Goal: Information Seeking & Learning: Learn about a topic

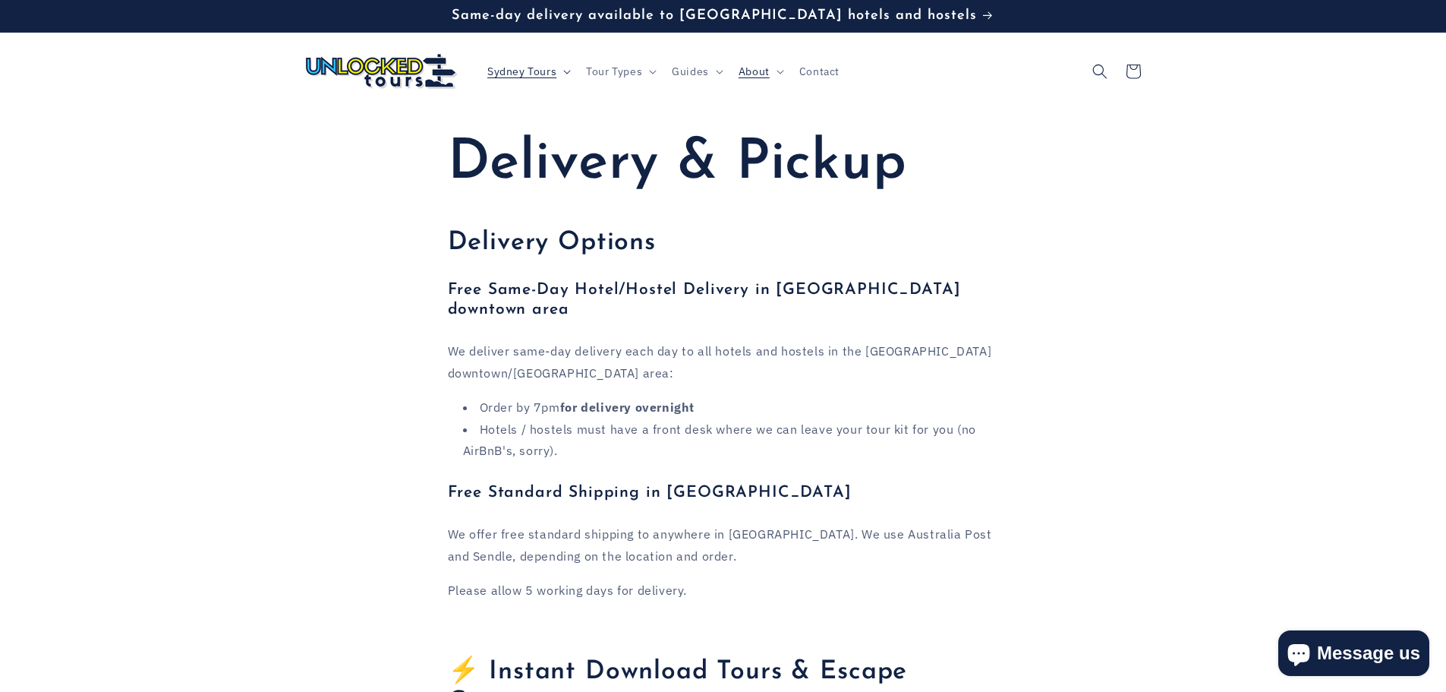
click at [553, 65] on span "Sydney Tours" at bounding box center [521, 72] width 69 height 14
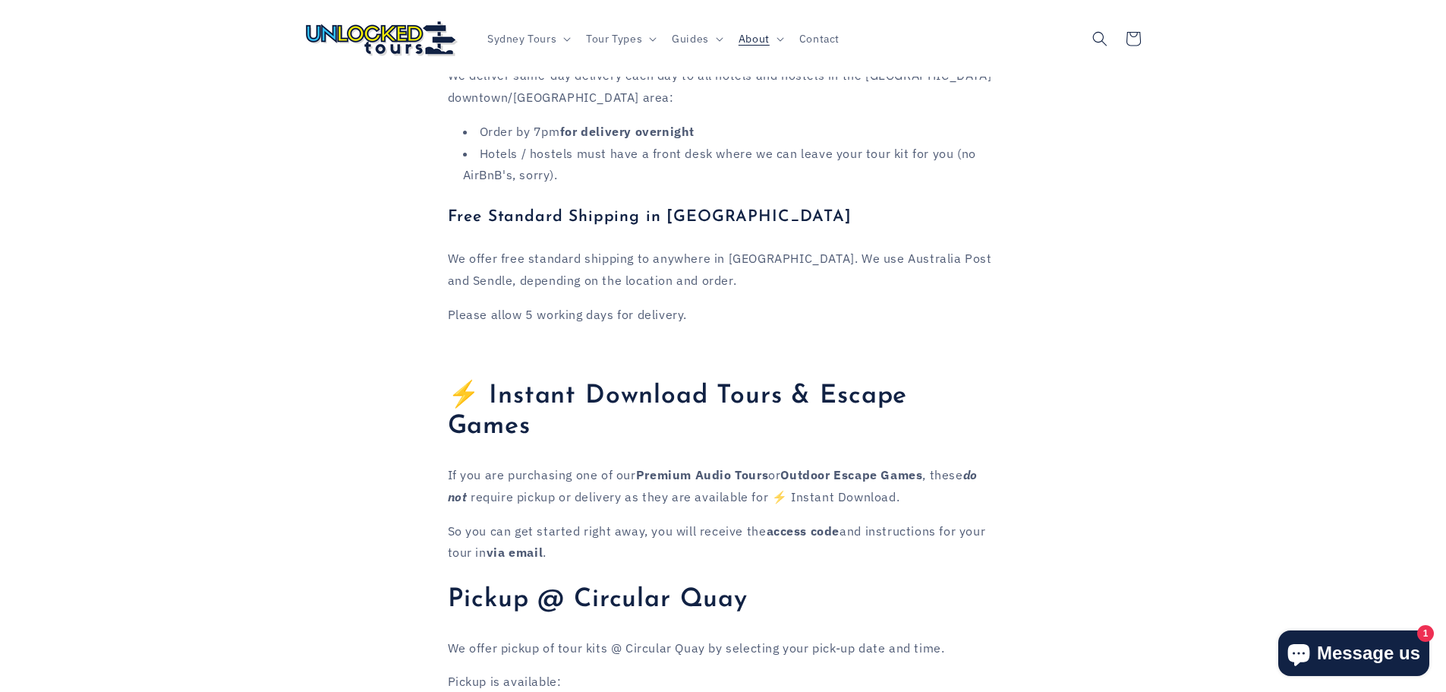
scroll to position [228, 0]
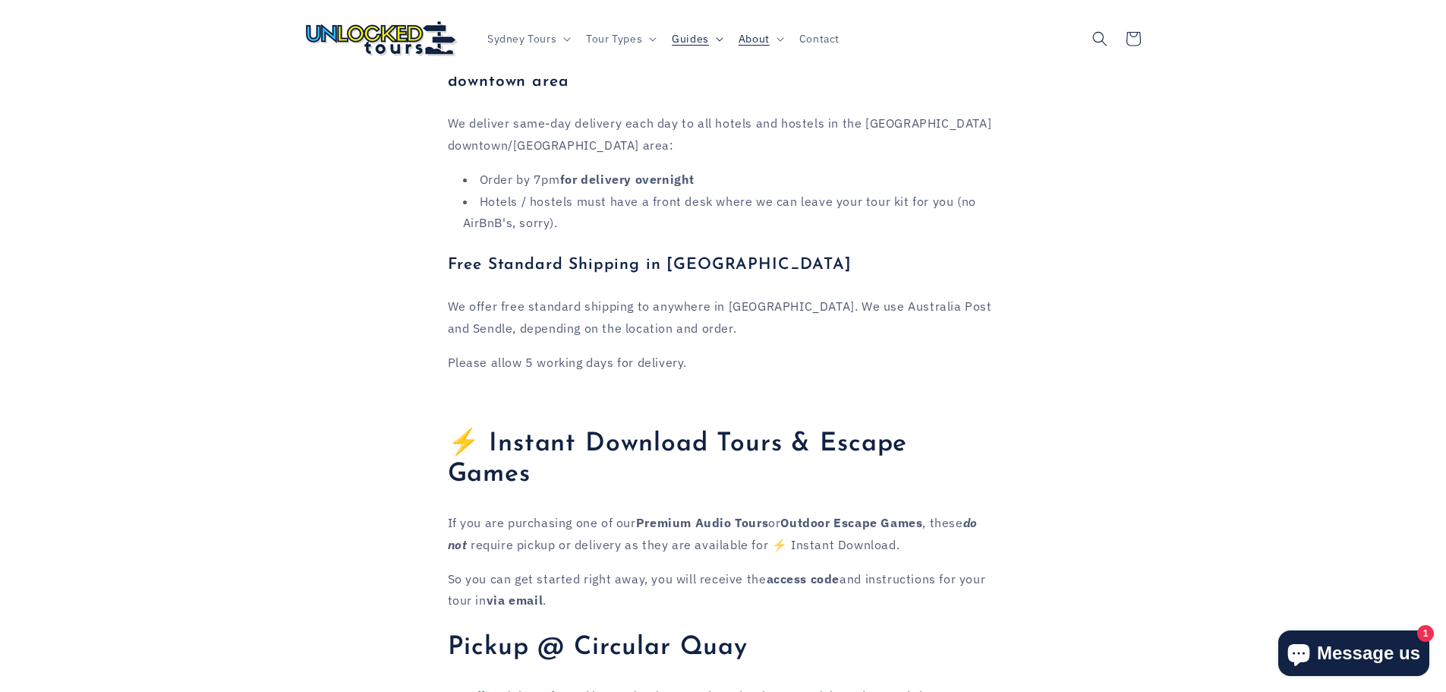
click at [698, 39] on span "Guides" at bounding box center [690, 38] width 37 height 14
click at [629, 43] on span "Tour Types" at bounding box center [614, 38] width 56 height 14
click at [706, 36] on span "Guides" at bounding box center [690, 38] width 37 height 14
click at [793, 81] on summary "Sydney Sights" at bounding box center [739, 89] width 146 height 26
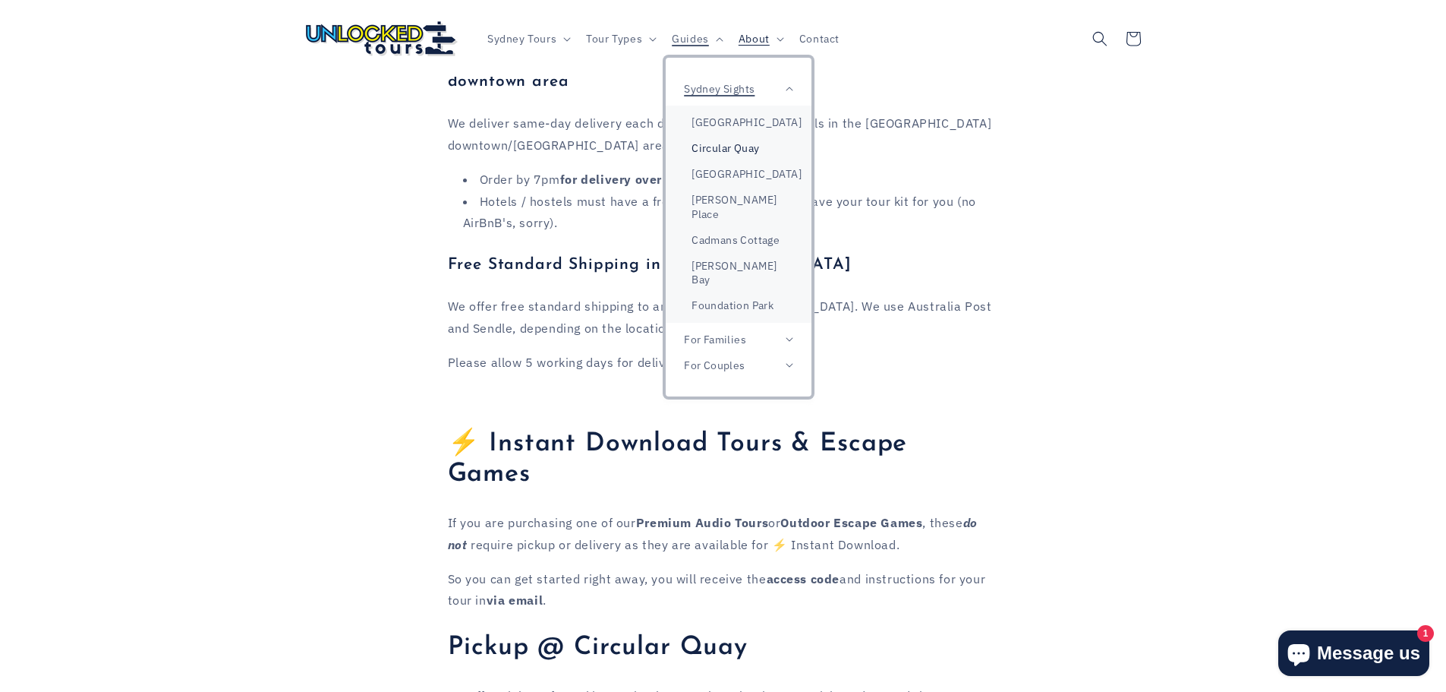
click at [714, 161] on link "Circular Quay" at bounding box center [739, 148] width 146 height 26
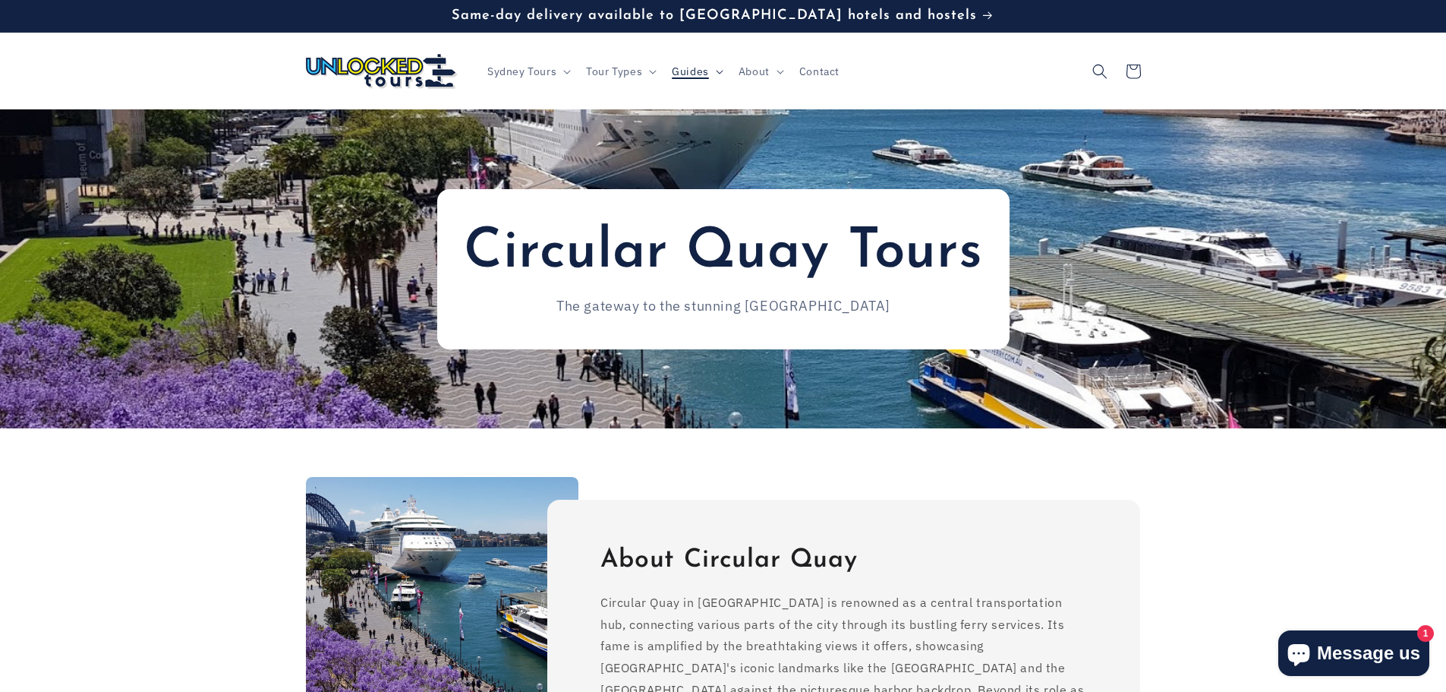
click at [709, 71] on summary "Guides" at bounding box center [696, 71] width 67 height 32
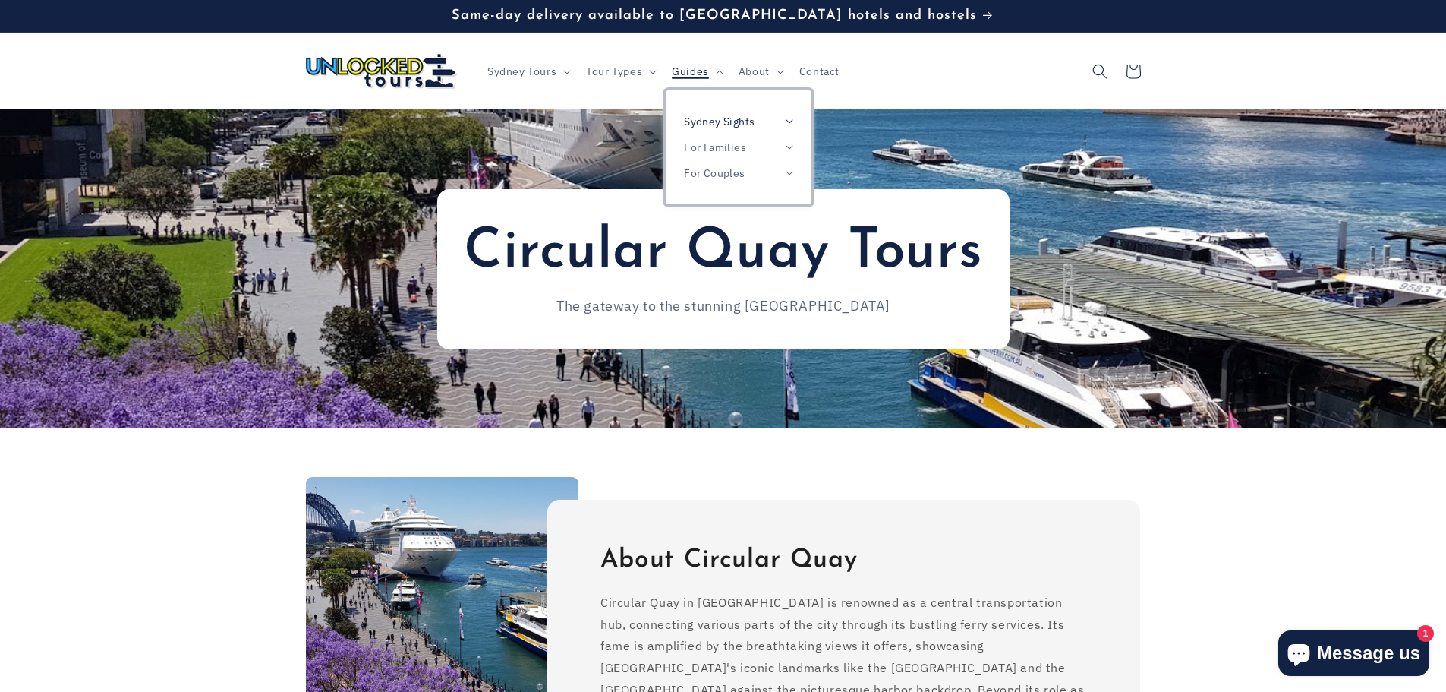
click at [714, 118] on span "Sydney Sights" at bounding box center [719, 122] width 71 height 14
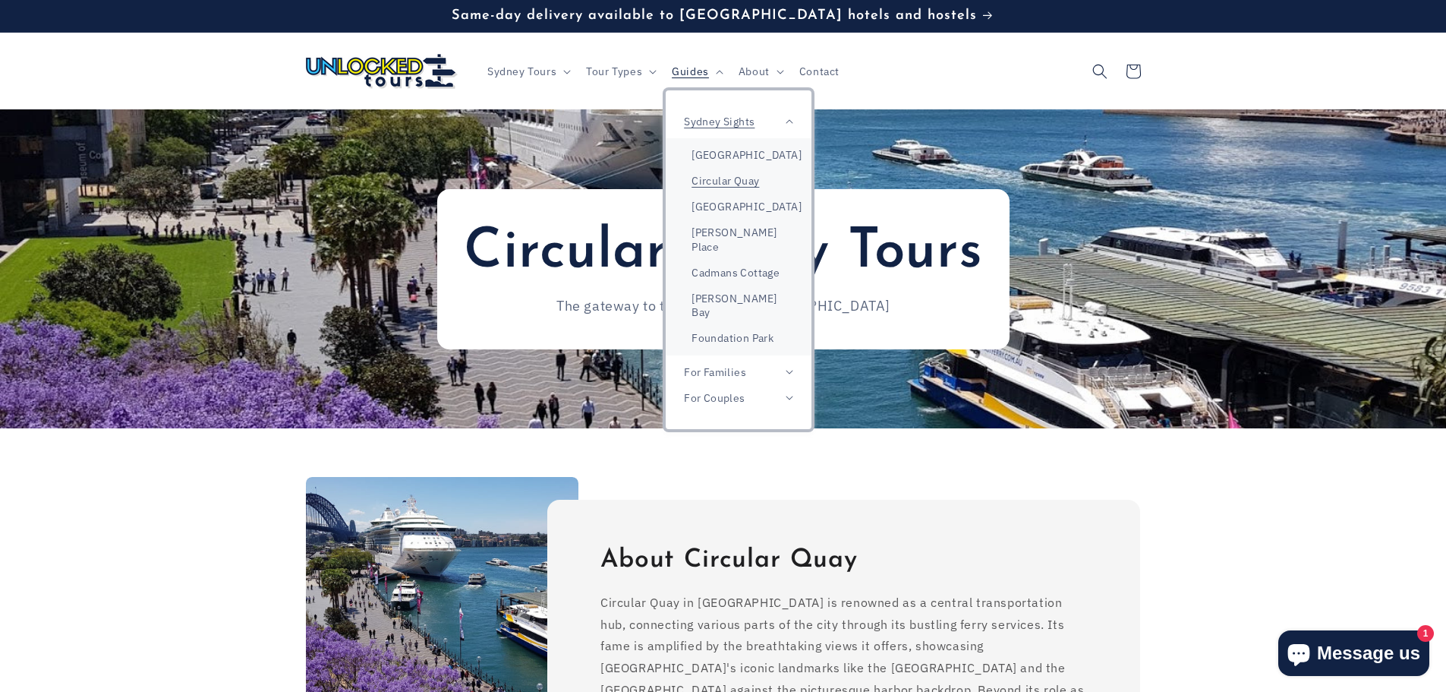
click at [629, 76] on span "Tour Types" at bounding box center [614, 72] width 56 height 14
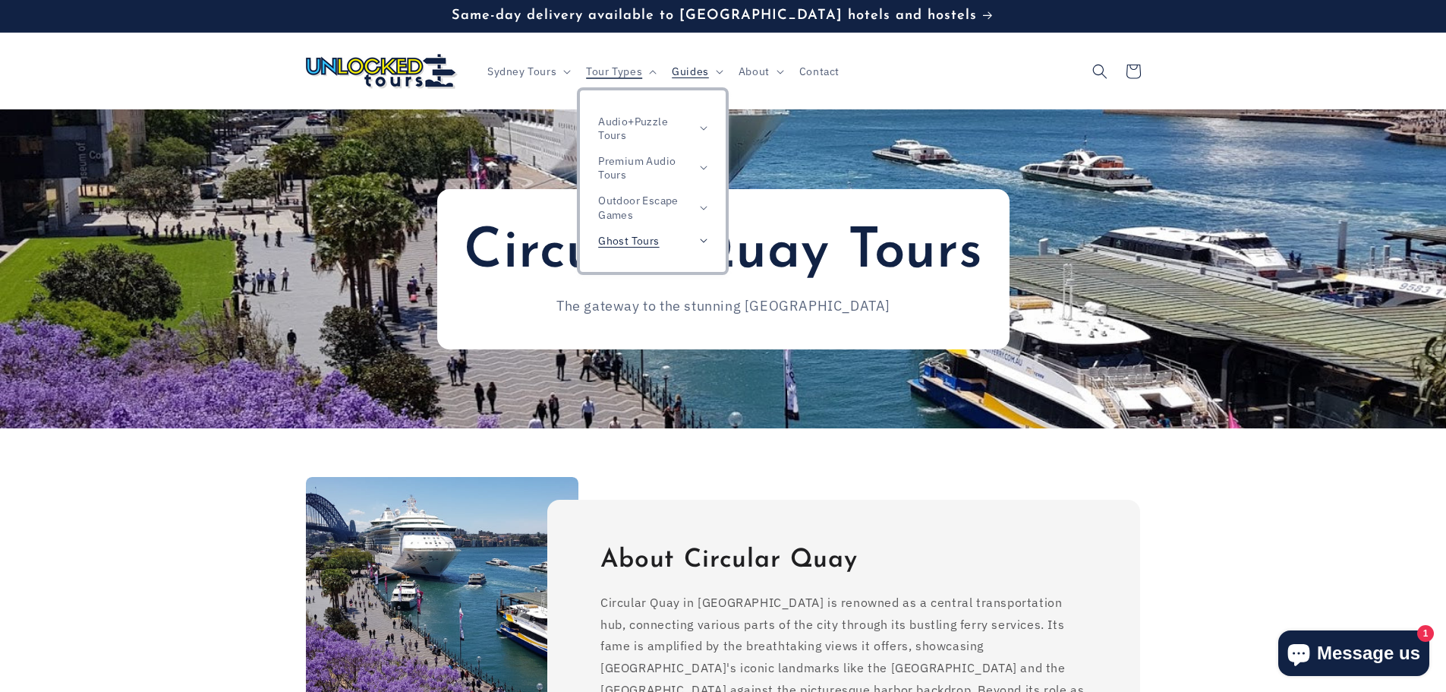
click at [708, 238] on icon at bounding box center [704, 240] width 8 height 5
click at [700, 170] on icon at bounding box center [704, 167] width 8 height 5
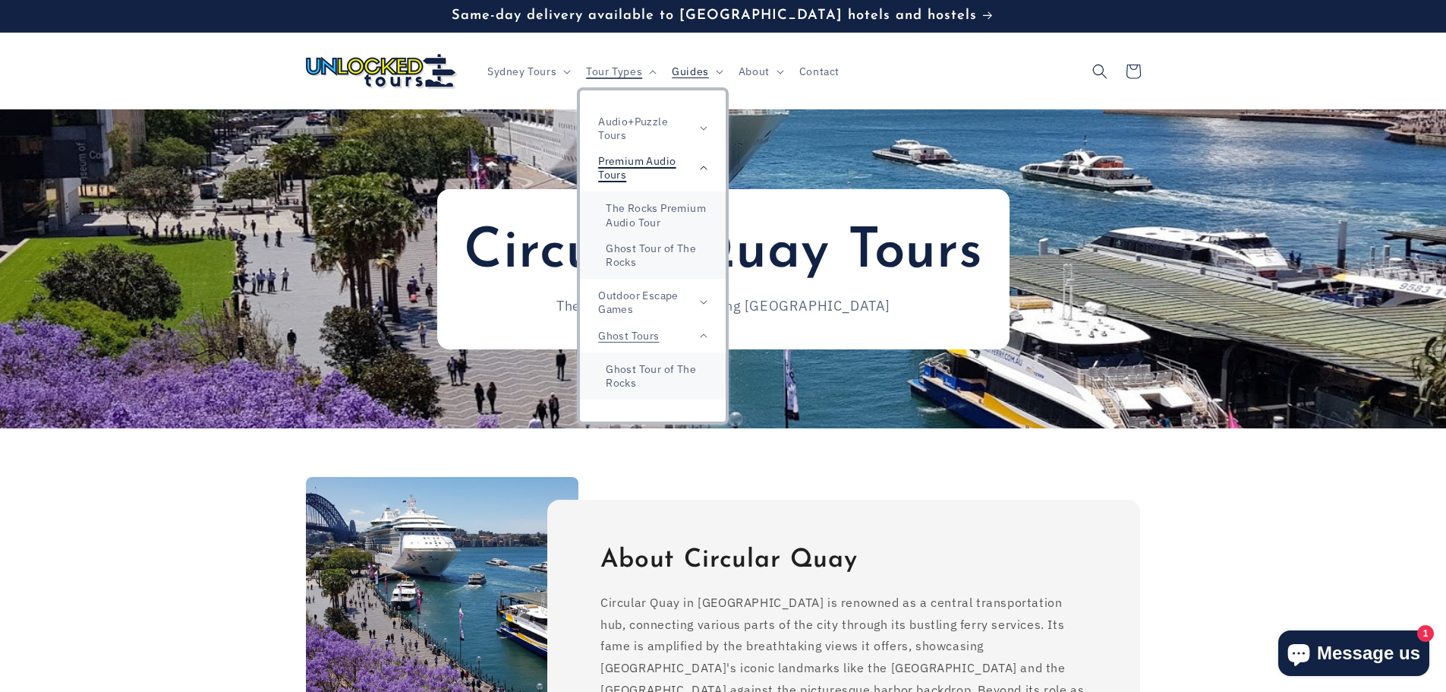
click at [700, 170] on summary "Premium Audio Tours" at bounding box center [653, 167] width 146 height 39
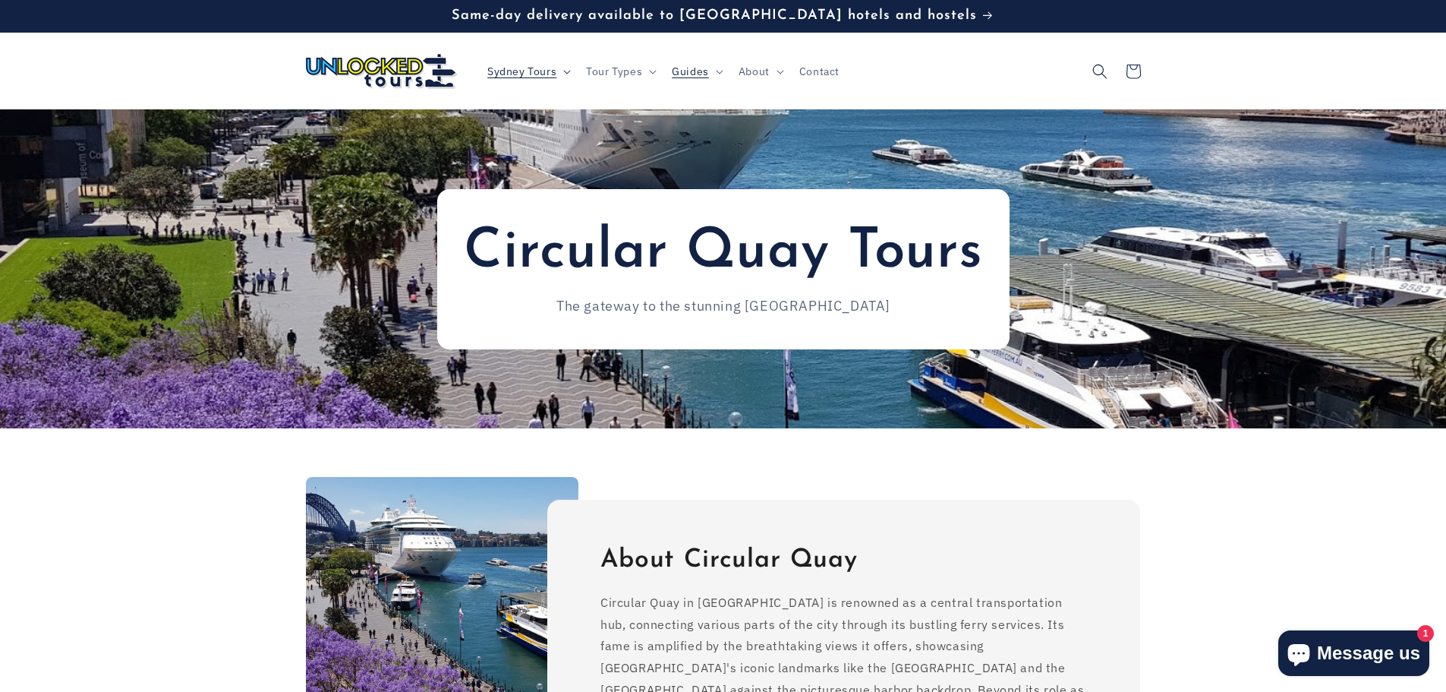
click at [553, 65] on span "Sydney Tours" at bounding box center [521, 72] width 69 height 14
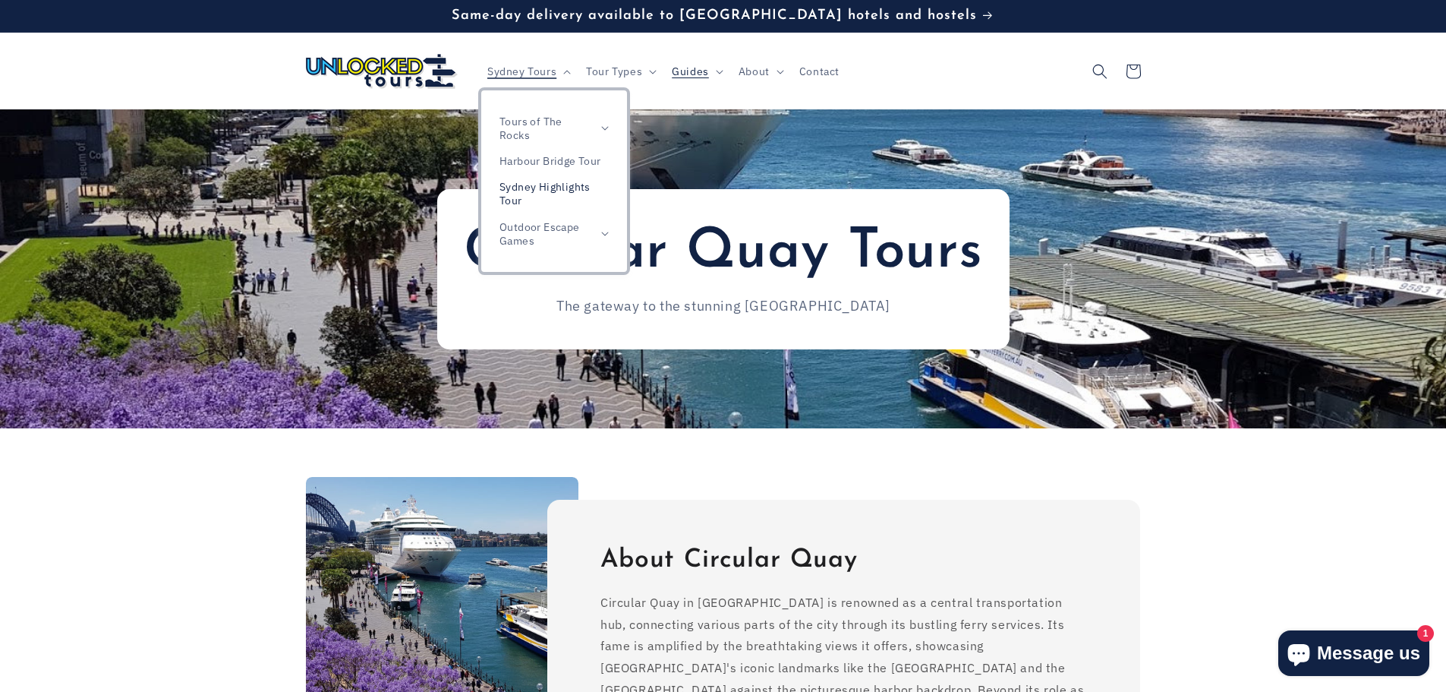
click at [534, 183] on link "Sydney Highlights Tour" at bounding box center [554, 193] width 146 height 39
